Goal: Browse casually

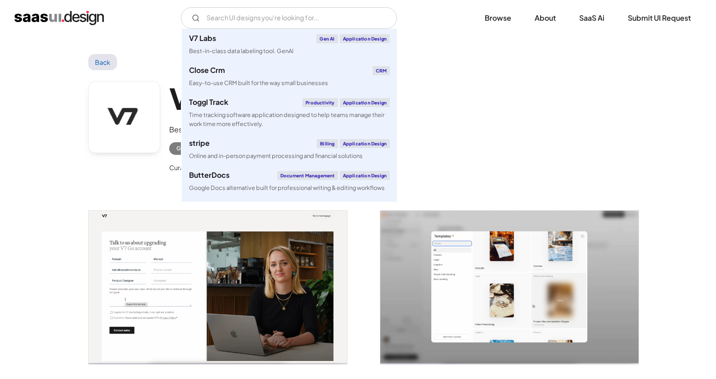
click at [280, 17] on input "Email Form" at bounding box center [289, 18] width 216 height 22
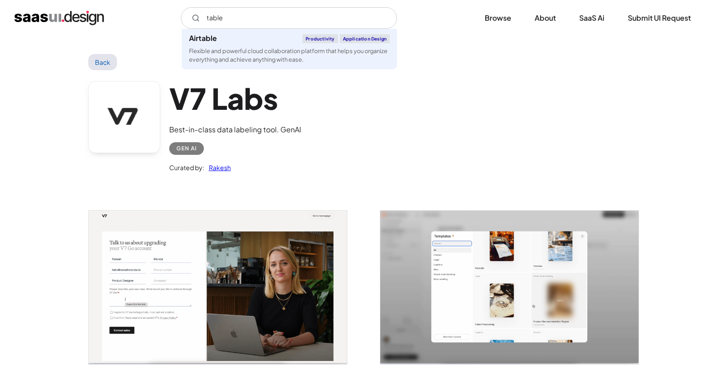
type input "table"
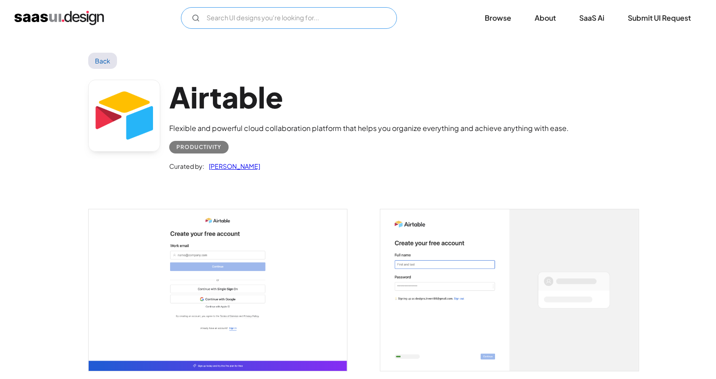
click at [255, 16] on input "Email Form" at bounding box center [289, 18] width 216 height 22
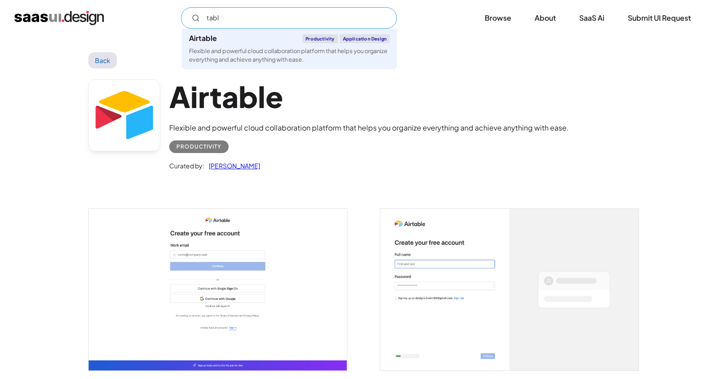
type input "table"
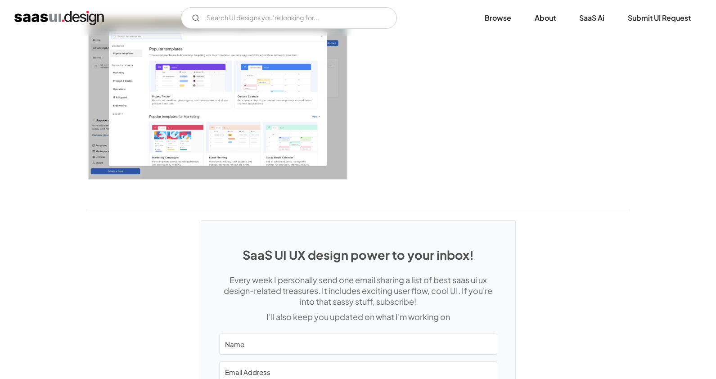
scroll to position [2689, 0]
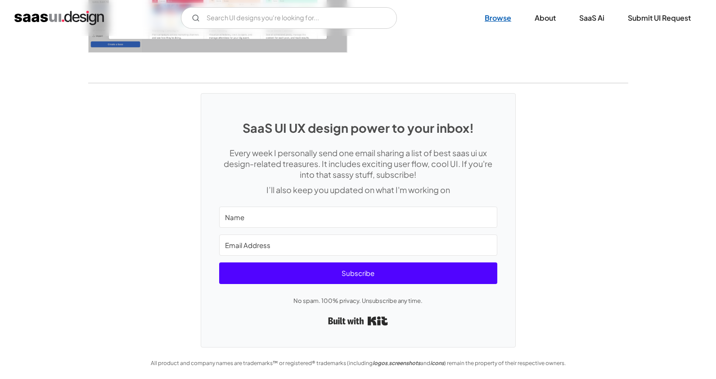
click at [496, 18] on link "Browse" at bounding box center [498, 18] width 48 height 20
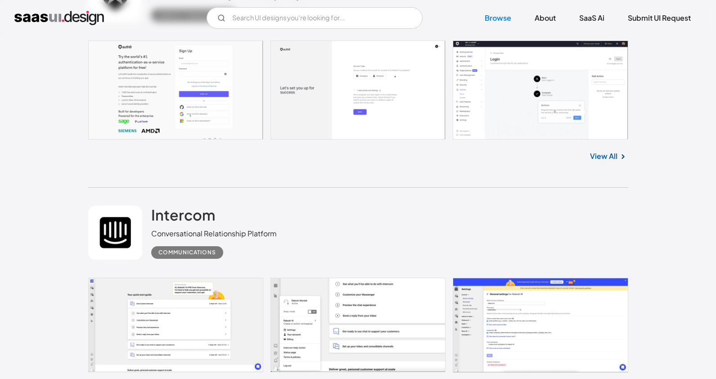
scroll to position [3585, 0]
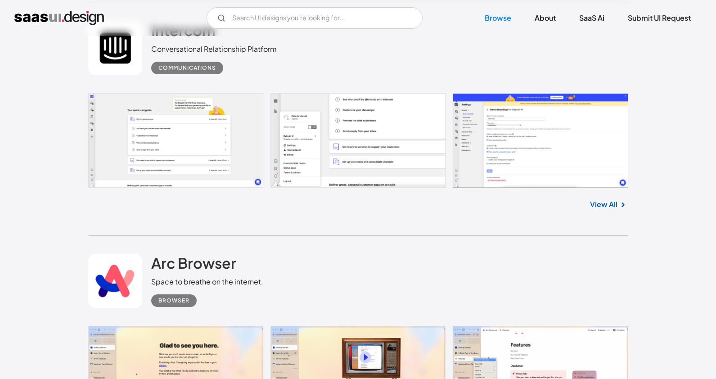
click at [272, 117] on link at bounding box center [358, 140] width 540 height 95
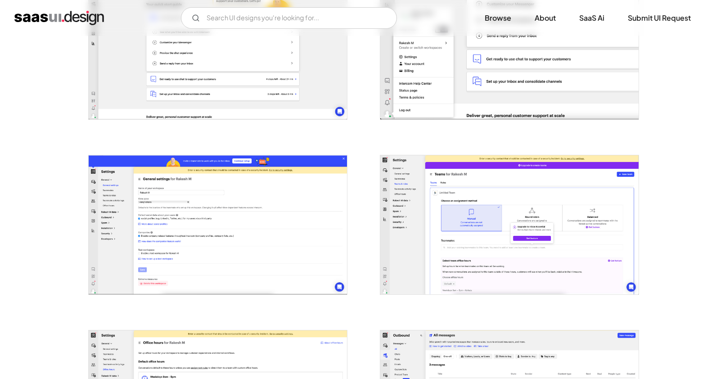
scroll to position [475, 0]
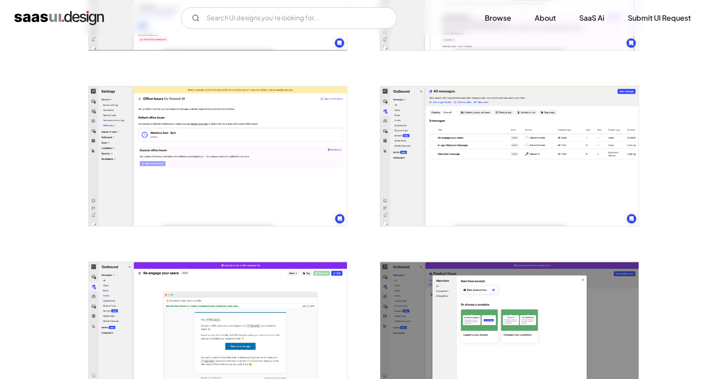
click at [483, 152] on img "open lightbox" at bounding box center [509, 155] width 258 height 139
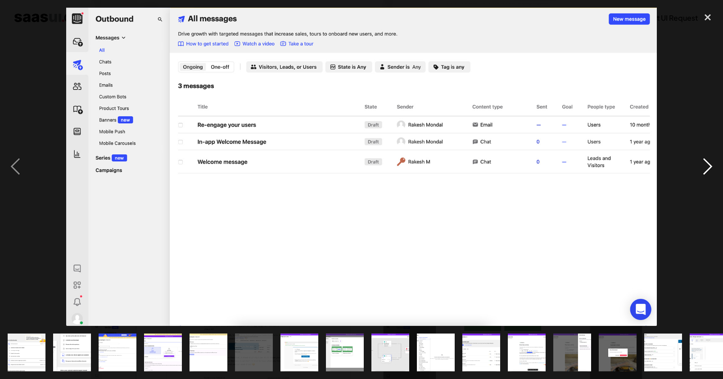
click at [707, 172] on div "next image" at bounding box center [707, 167] width 31 height 318
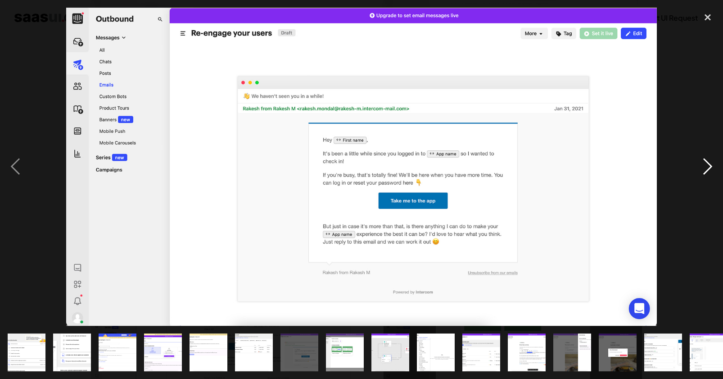
click at [707, 171] on div "next image" at bounding box center [707, 167] width 31 height 318
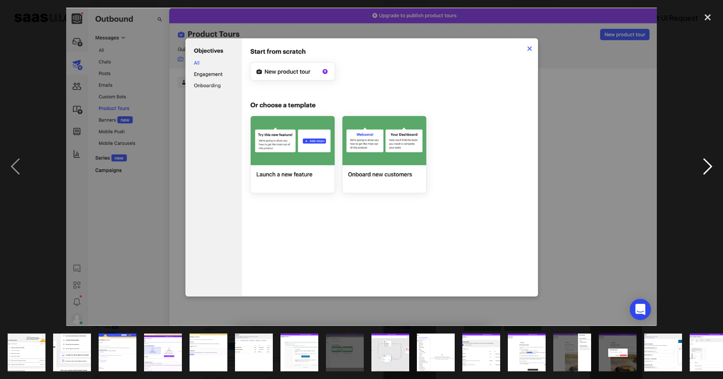
click at [707, 171] on div "next image" at bounding box center [707, 167] width 31 height 318
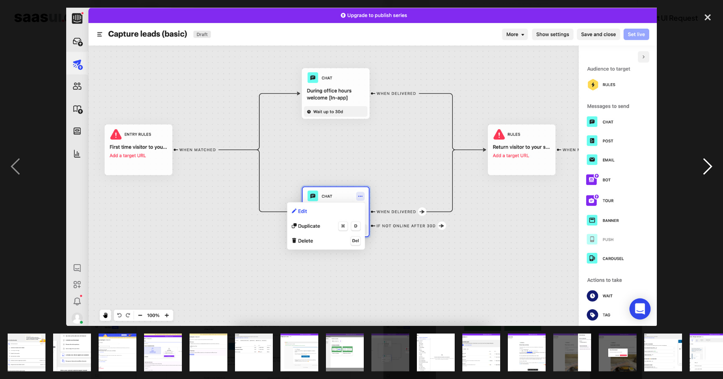
click at [707, 171] on div "next image" at bounding box center [707, 167] width 31 height 318
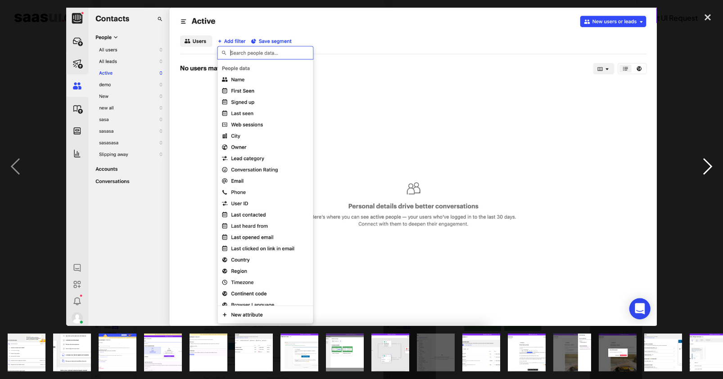
click at [709, 168] on div "next image" at bounding box center [707, 167] width 31 height 318
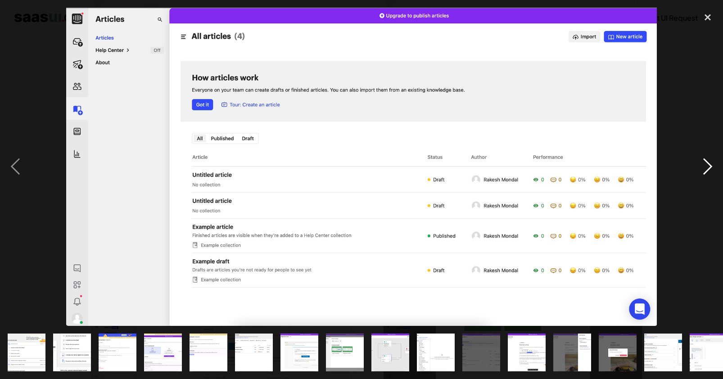
click at [709, 168] on div "next image" at bounding box center [707, 167] width 31 height 318
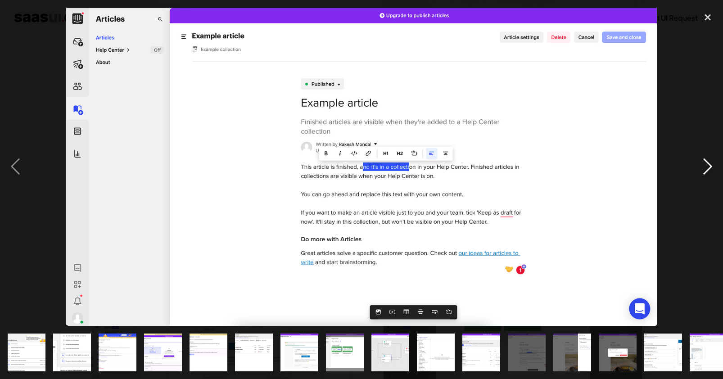
click at [709, 168] on div "next image" at bounding box center [707, 167] width 31 height 318
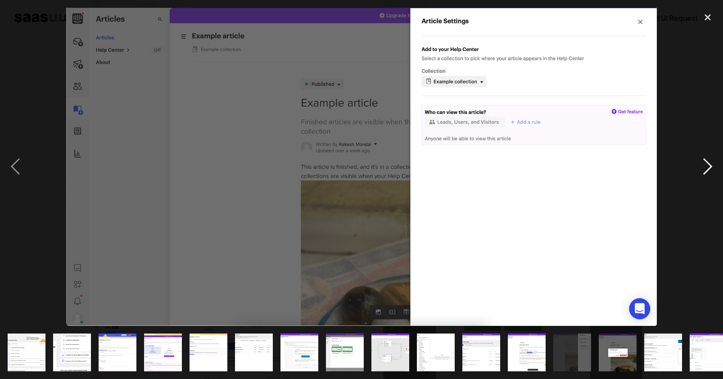
click at [709, 168] on div "next image" at bounding box center [707, 167] width 31 height 318
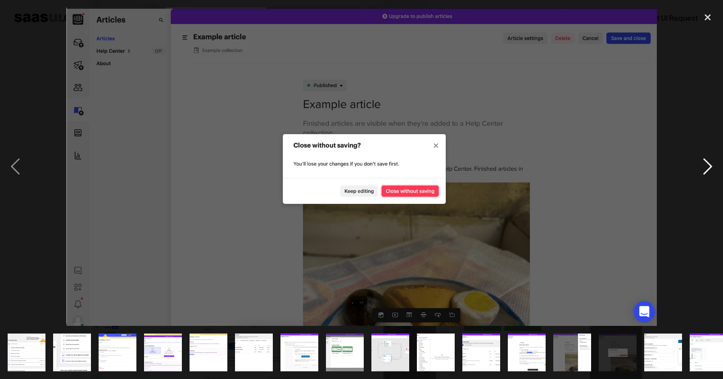
click at [709, 168] on div "next image" at bounding box center [707, 167] width 31 height 318
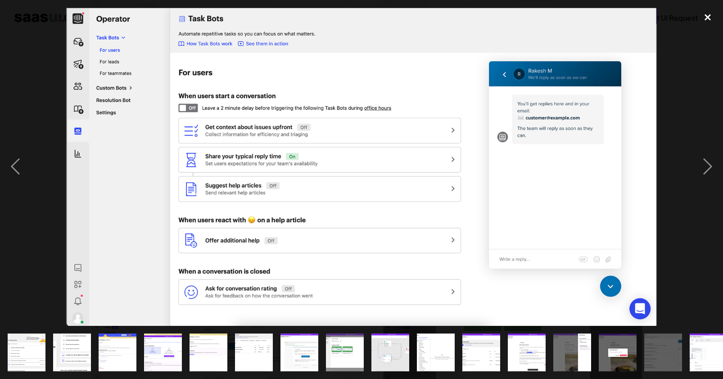
click at [708, 17] on div "close lightbox" at bounding box center [707, 18] width 31 height 20
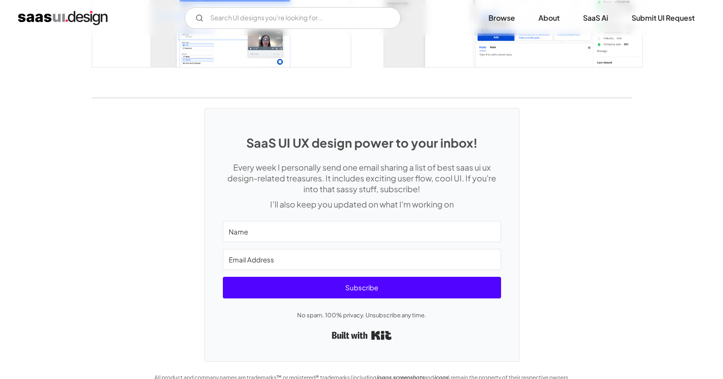
scroll to position [1675, 0]
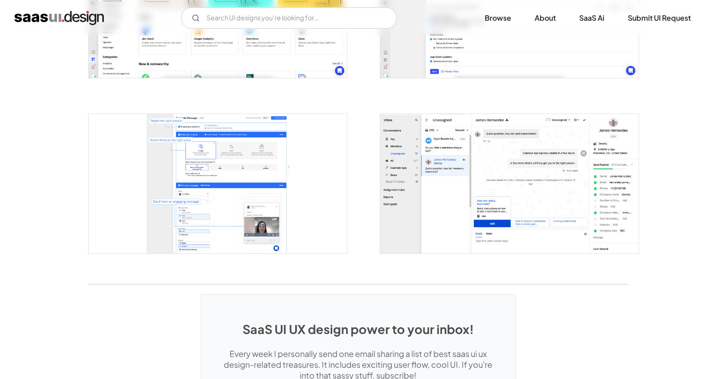
click at [225, 141] on img "open lightbox" at bounding box center [218, 183] width 258 height 139
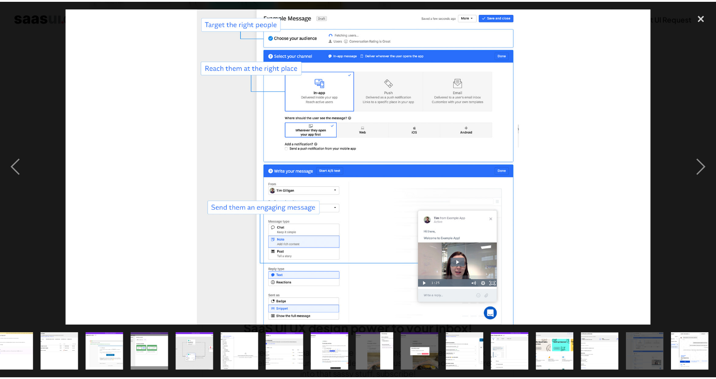
scroll to position [0, 194]
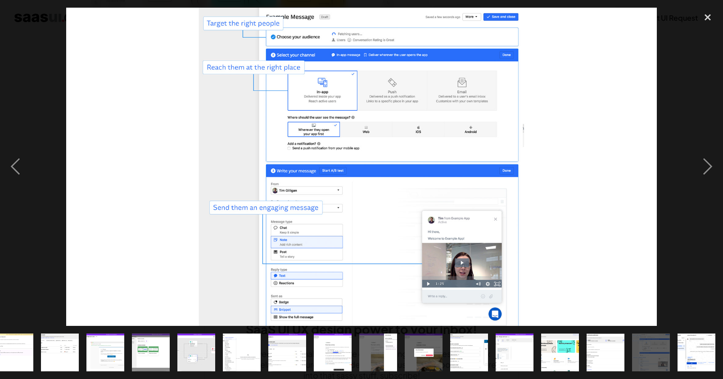
click at [644, 115] on img at bounding box center [361, 167] width 591 height 318
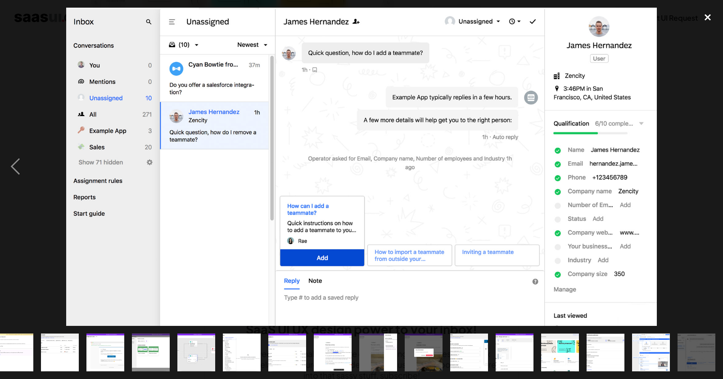
click at [709, 14] on div "close lightbox" at bounding box center [707, 18] width 31 height 20
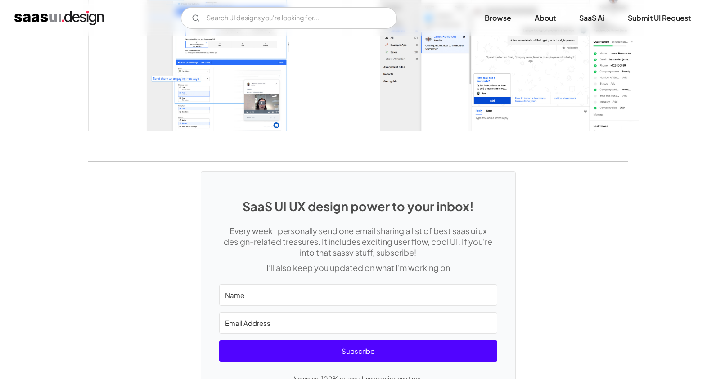
scroll to position [1875, 0]
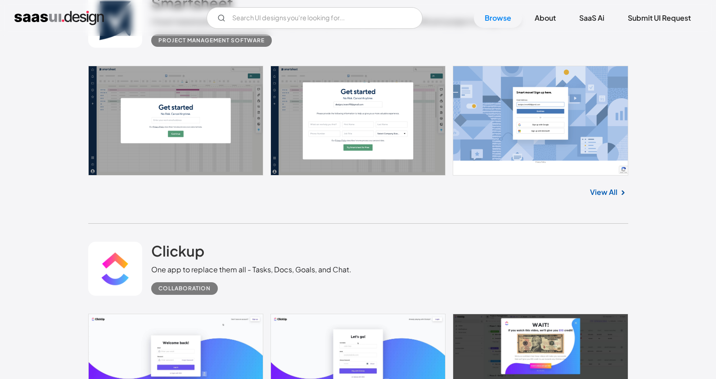
scroll to position [5242, 0]
